Goal: Task Accomplishment & Management: Manage account settings

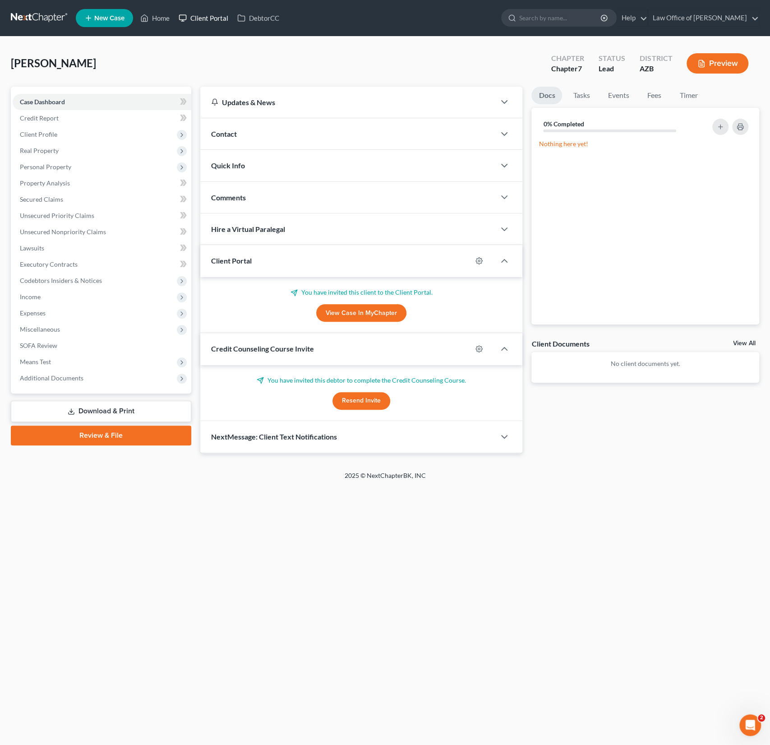
scroll to position [1, 0]
click at [164, 18] on link "Home" at bounding box center [155, 18] width 38 height 16
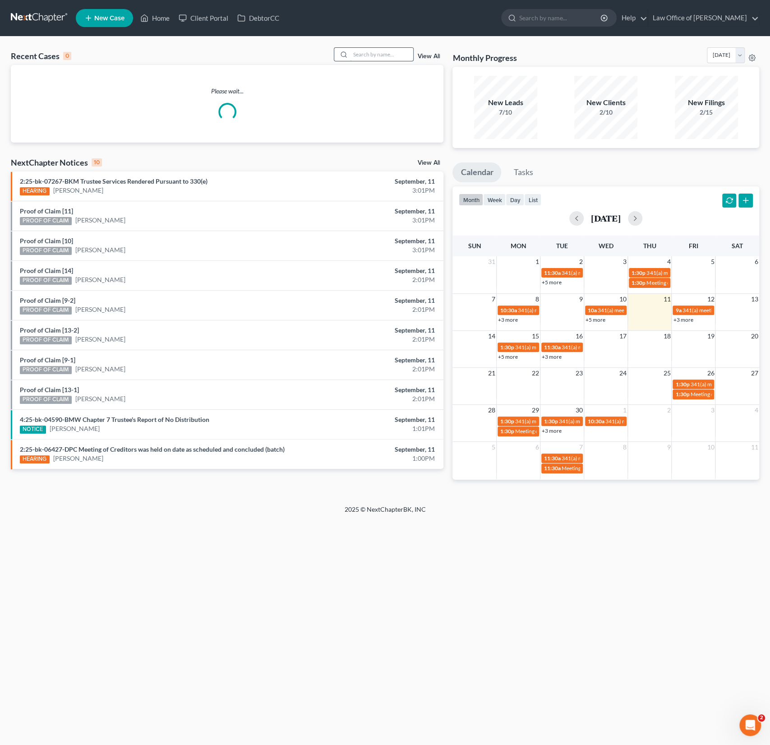
click at [375, 55] on input "search" at bounding box center [381, 54] width 63 height 13
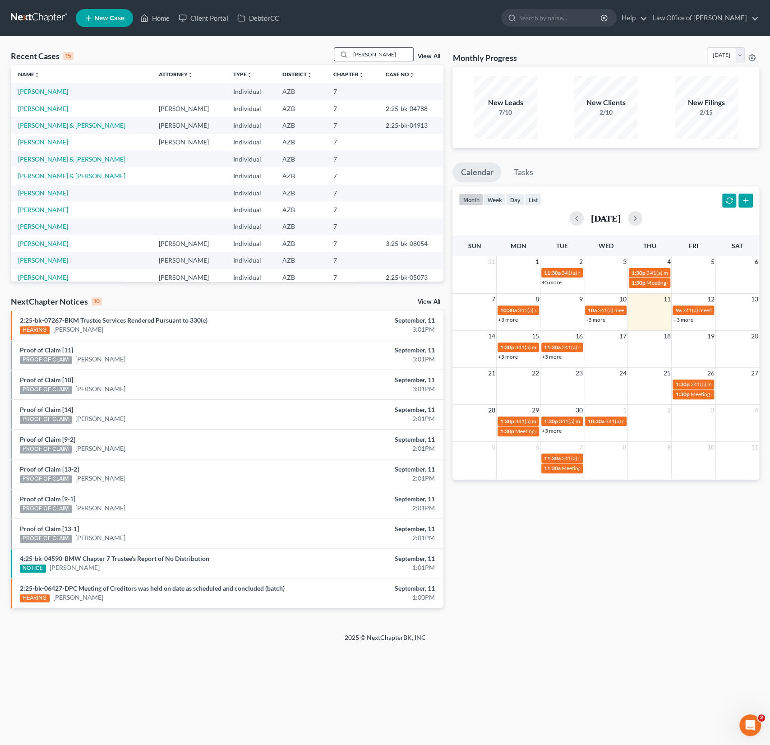
type input "dora"
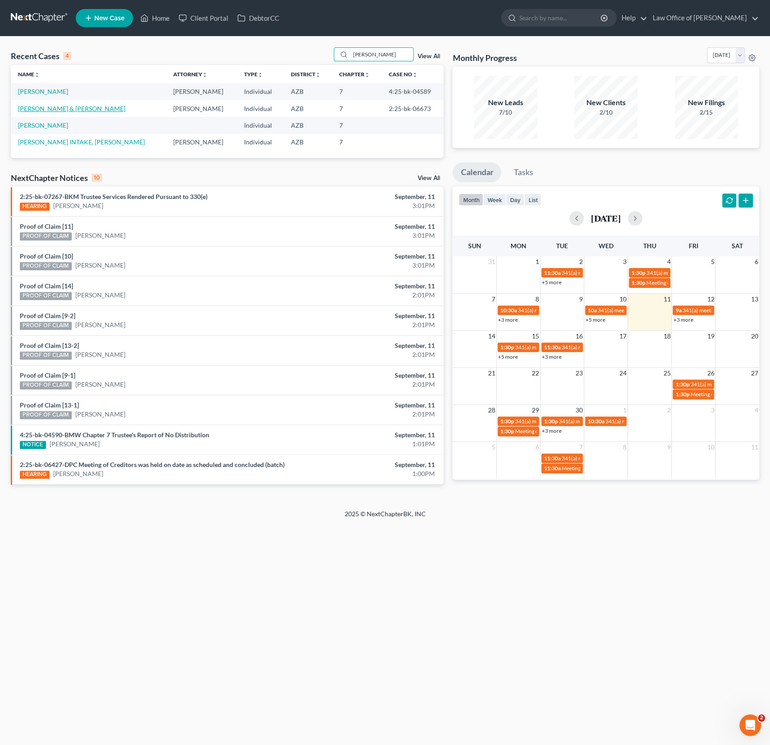
click at [42, 107] on link "[PERSON_NAME] & [PERSON_NAME]" at bounding box center [71, 109] width 107 height 8
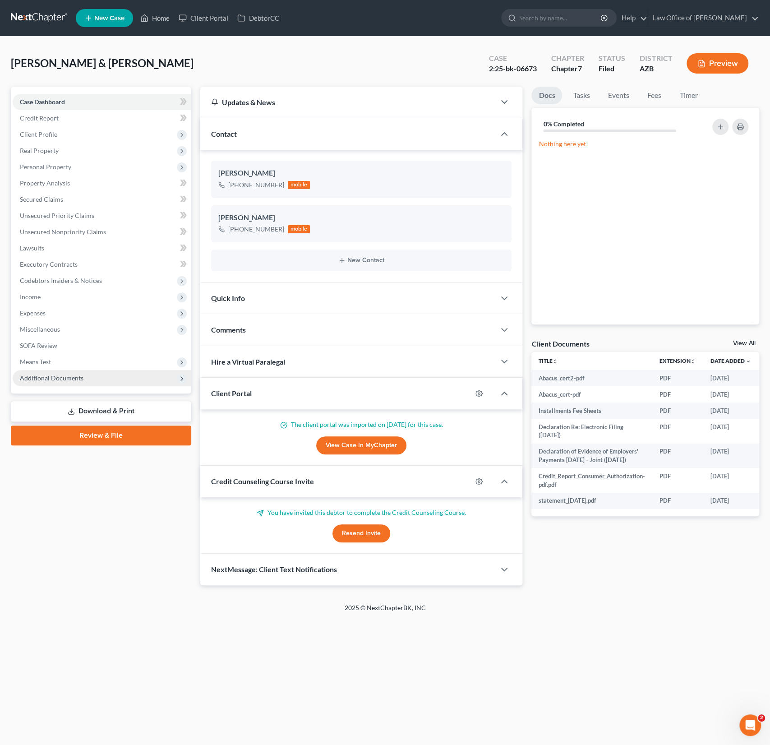
click at [47, 381] on span "Additional Documents" at bounding box center [52, 378] width 64 height 8
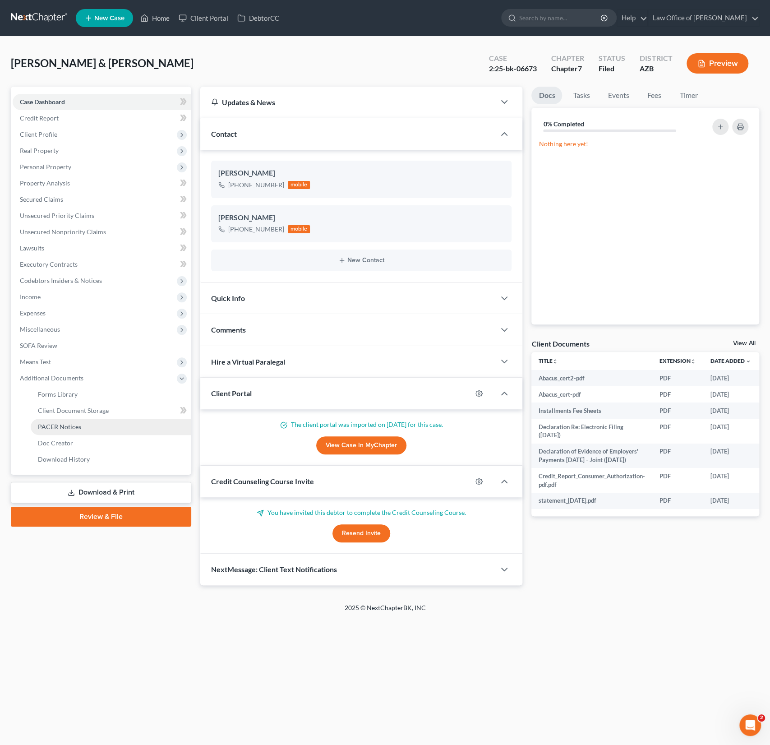
click at [68, 425] on span "PACER Notices" at bounding box center [59, 427] width 43 height 8
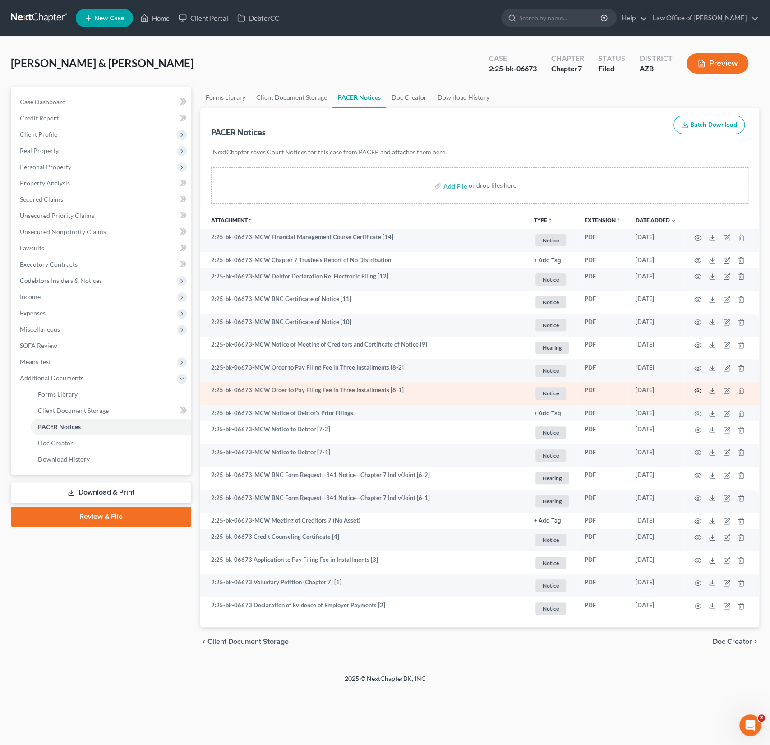
click at [698, 390] on circle "button" at bounding box center [698, 391] width 2 height 2
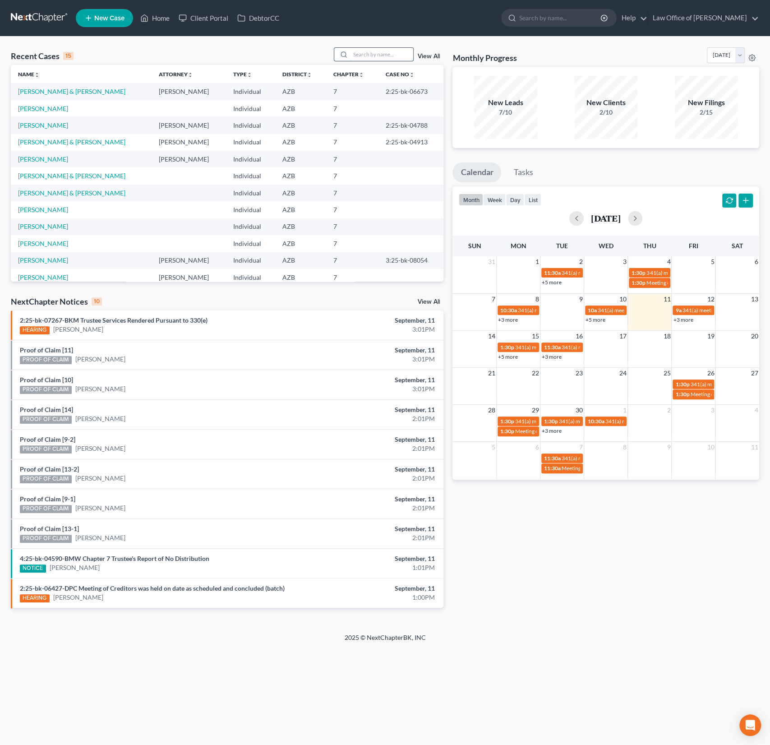
click at [356, 52] on input "search" at bounding box center [381, 54] width 63 height 13
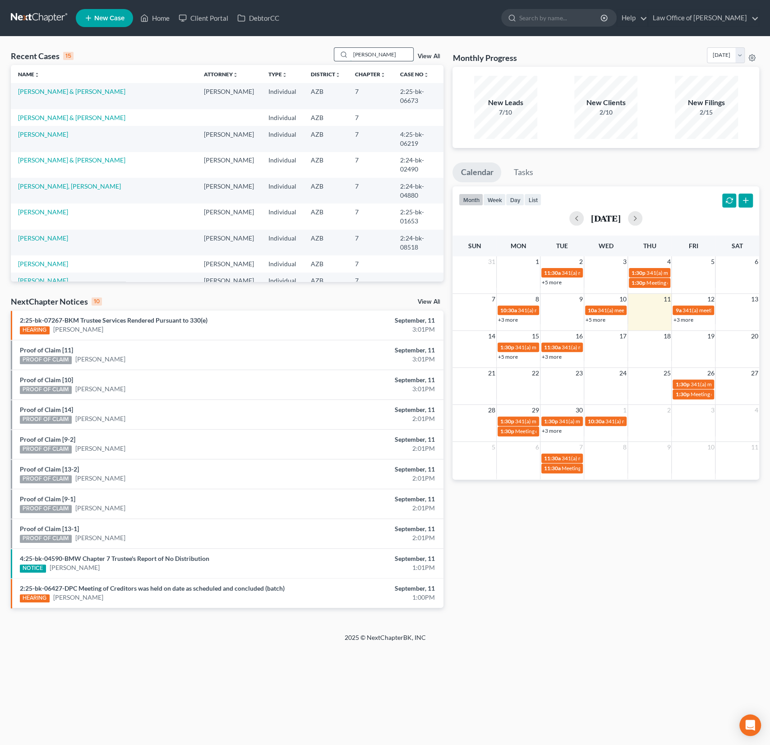
type input "adams"
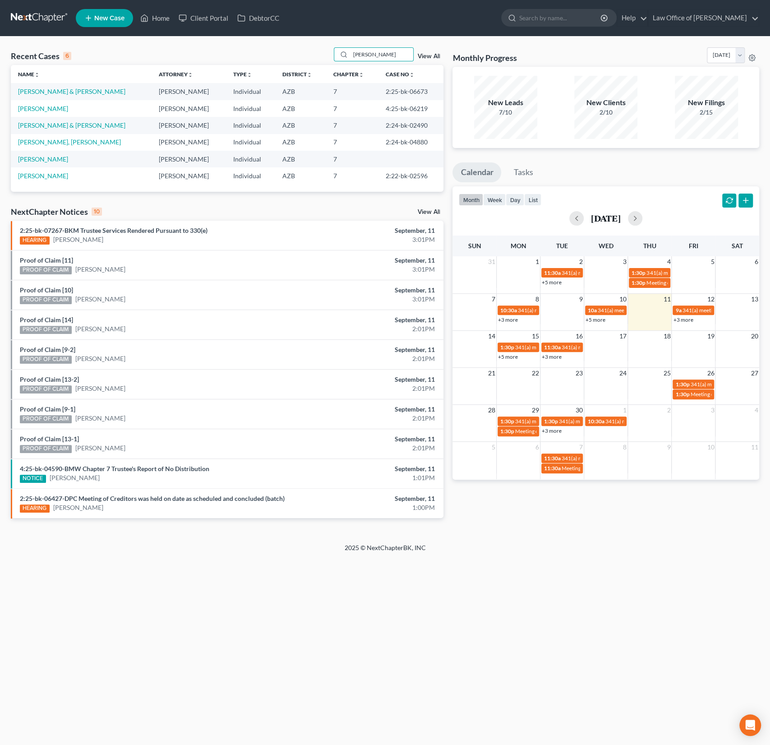
click at [51, 112] on td "[PERSON_NAME]" at bounding box center [81, 108] width 141 height 17
click at [47, 111] on link "[PERSON_NAME]" at bounding box center [43, 109] width 50 height 8
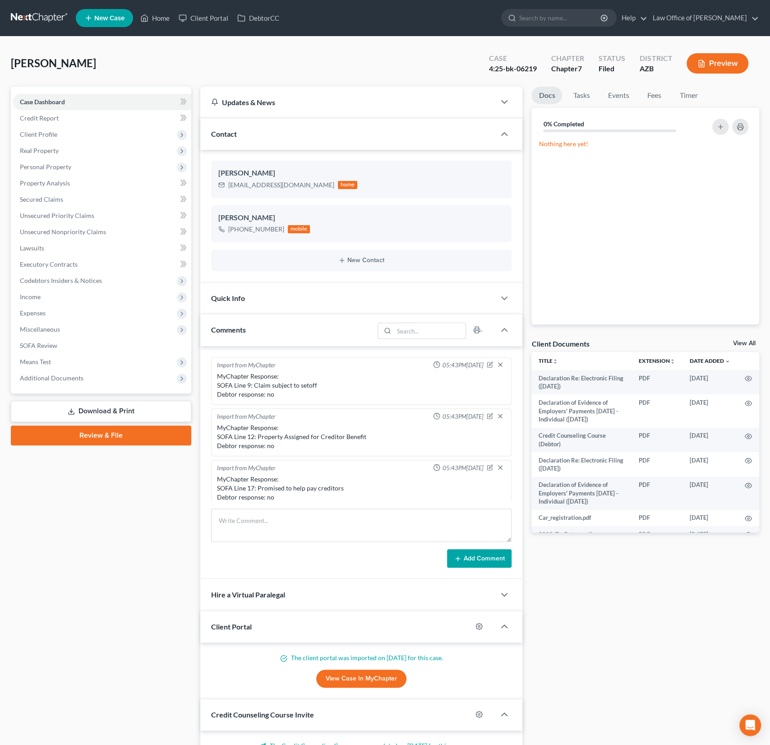
scroll to position [201, 0]
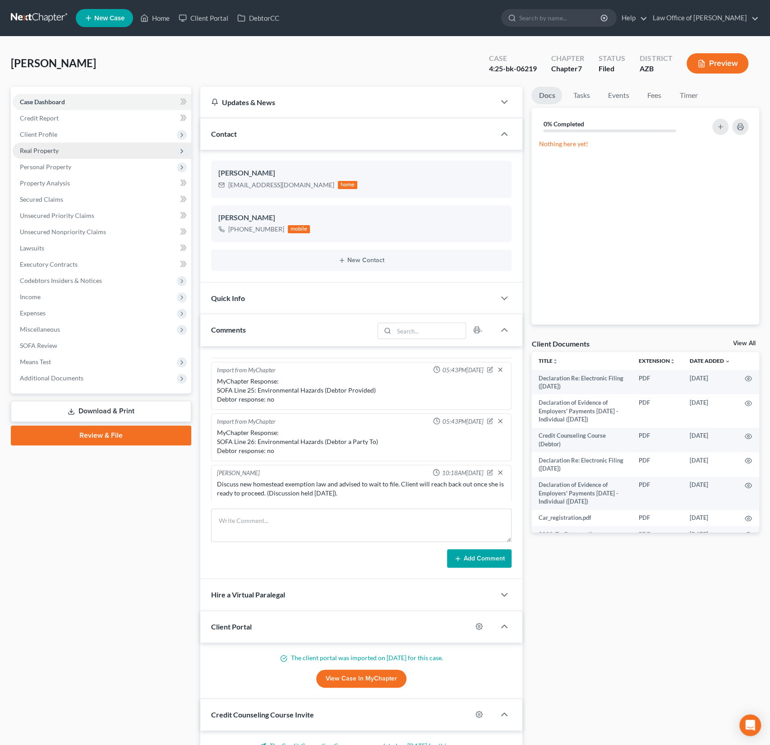
click at [47, 149] on span "Real Property" at bounding box center [39, 151] width 39 height 8
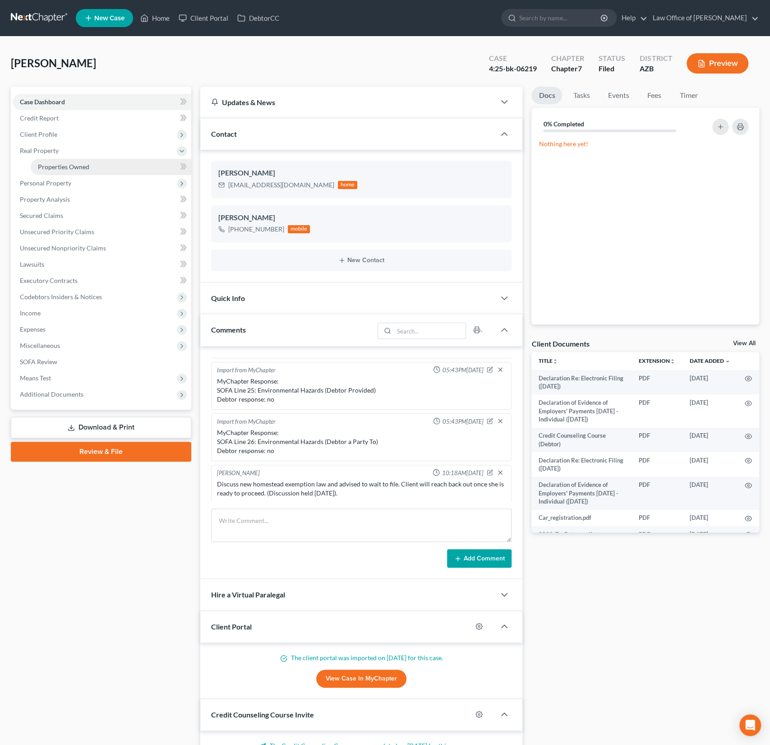
click at [60, 167] on span "Properties Owned" at bounding box center [63, 167] width 51 height 8
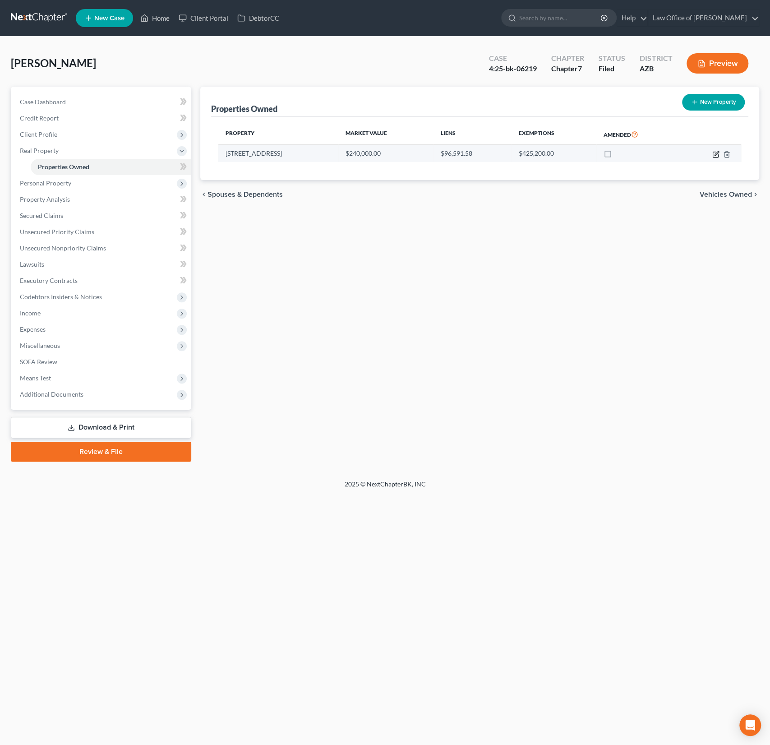
click at [716, 155] on icon "button" at bounding box center [715, 154] width 7 height 7
select select "3"
select select "0"
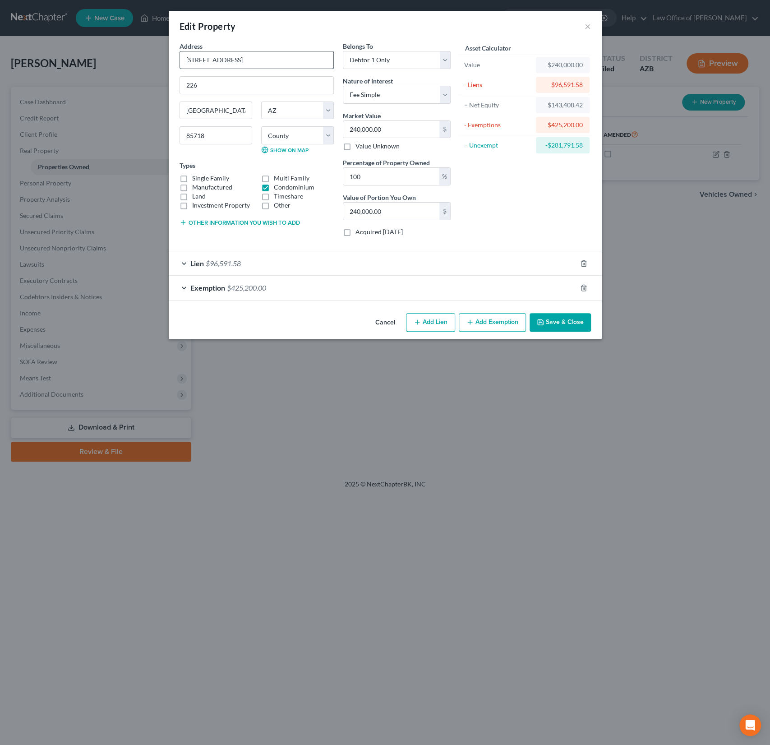
click at [250, 67] on input "5750 N Camino Esplendora" at bounding box center [256, 59] width 153 height 17
click at [591, 21] on div "Edit Property ×" at bounding box center [385, 26] width 433 height 31
click at [590, 23] on button "×" at bounding box center [588, 26] width 6 height 11
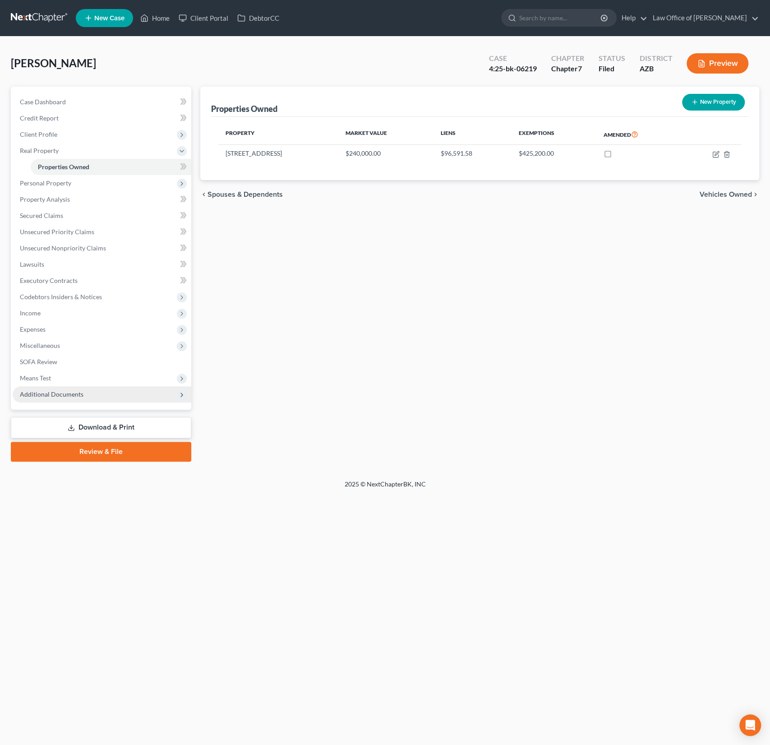
click at [57, 395] on span "Additional Documents" at bounding box center [52, 394] width 64 height 8
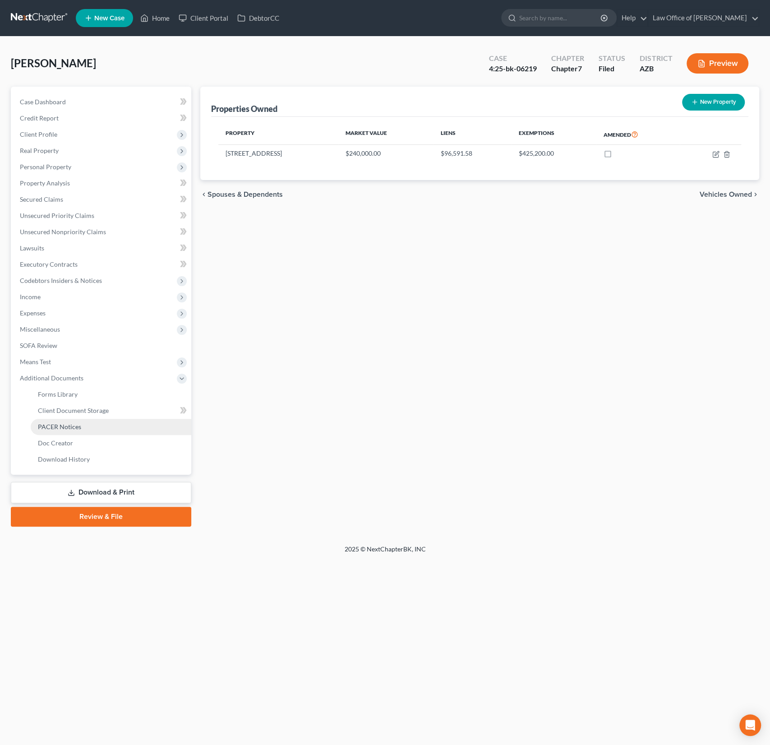
click at [67, 429] on span "PACER Notices" at bounding box center [59, 427] width 43 height 8
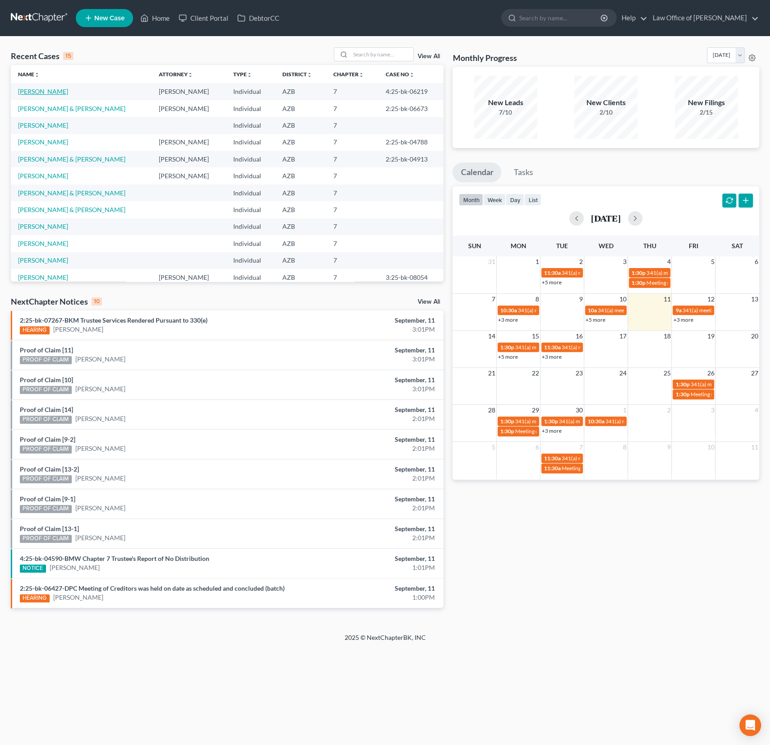
click at [40, 90] on link "[PERSON_NAME]" at bounding box center [43, 92] width 50 height 8
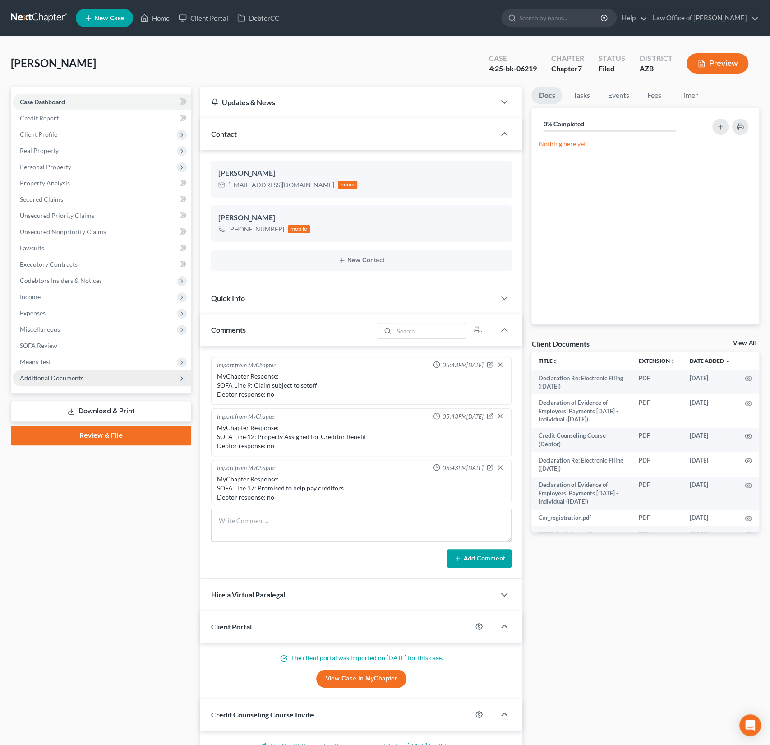
scroll to position [201, 0]
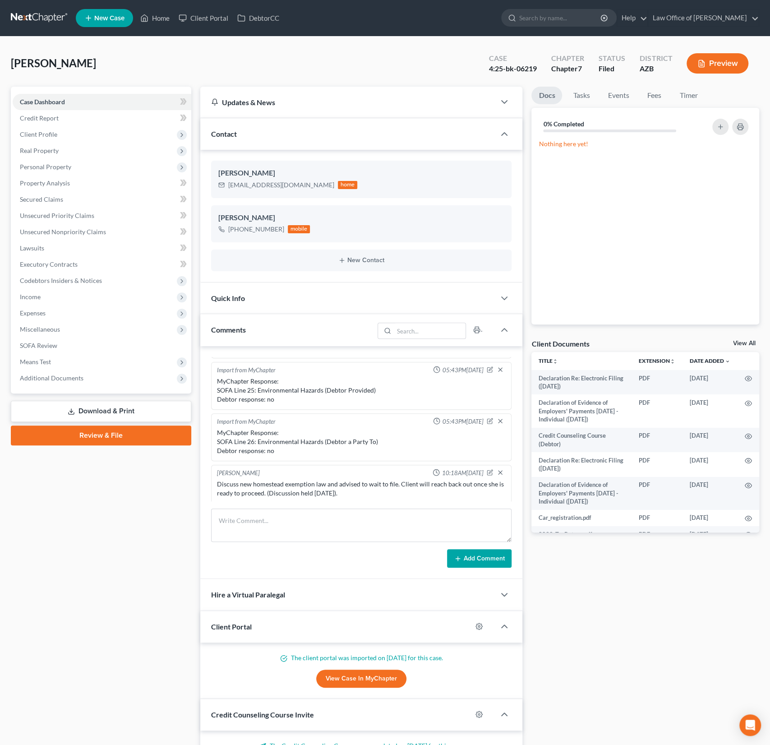
click at [46, 386] on div "Case Dashboard Payments Invoices Payments Payments Credit Report Client Profile…" at bounding box center [101, 240] width 180 height 307
click at [59, 381] on span "Additional Documents" at bounding box center [52, 378] width 64 height 8
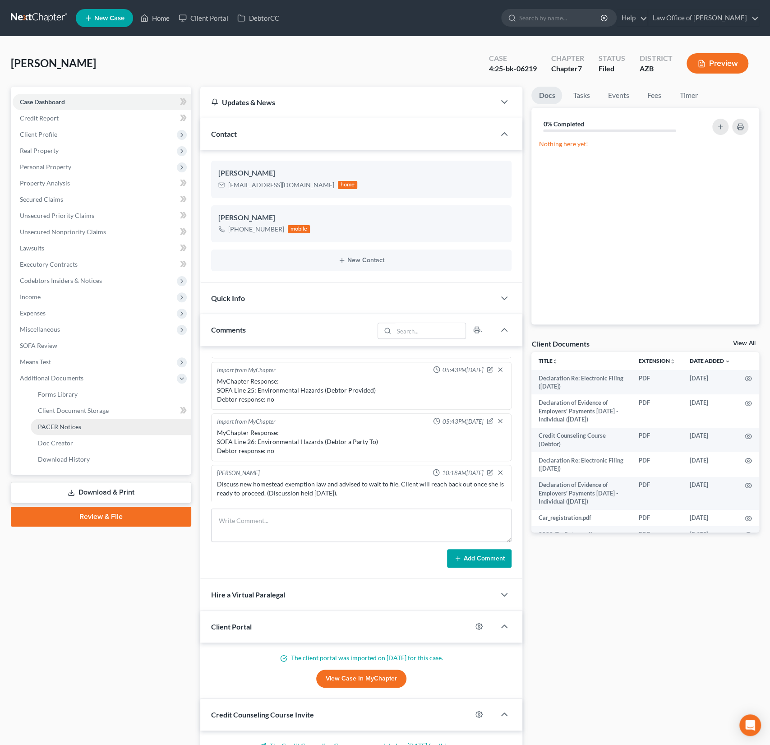
click at [59, 429] on span "PACER Notices" at bounding box center [59, 427] width 43 height 8
